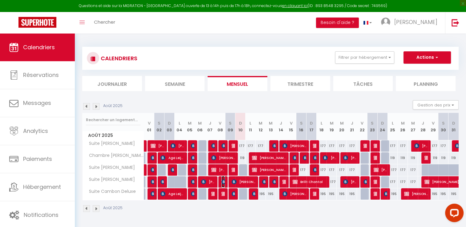
click at [222, 182] on img at bounding box center [223, 182] width 5 height 5
select select "OK"
select select "KO"
select select "0"
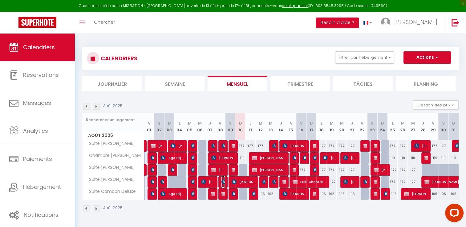
select select "1"
select select
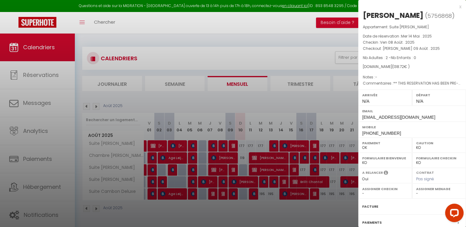
click at [224, 145] on div at bounding box center [233, 113] width 466 height 227
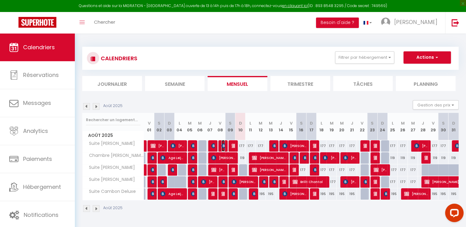
click at [224, 145] on img at bounding box center [223, 146] width 5 height 5
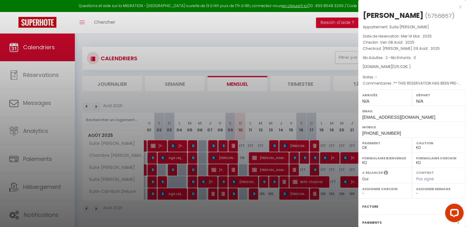
click at [223, 183] on div at bounding box center [233, 113] width 466 height 227
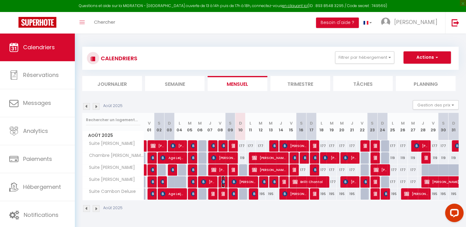
click at [223, 183] on img at bounding box center [223, 182] width 5 height 5
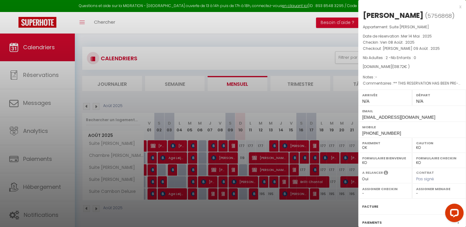
click at [284, 22] on div at bounding box center [233, 113] width 466 height 227
